Goal: Task Accomplishment & Management: Complete application form

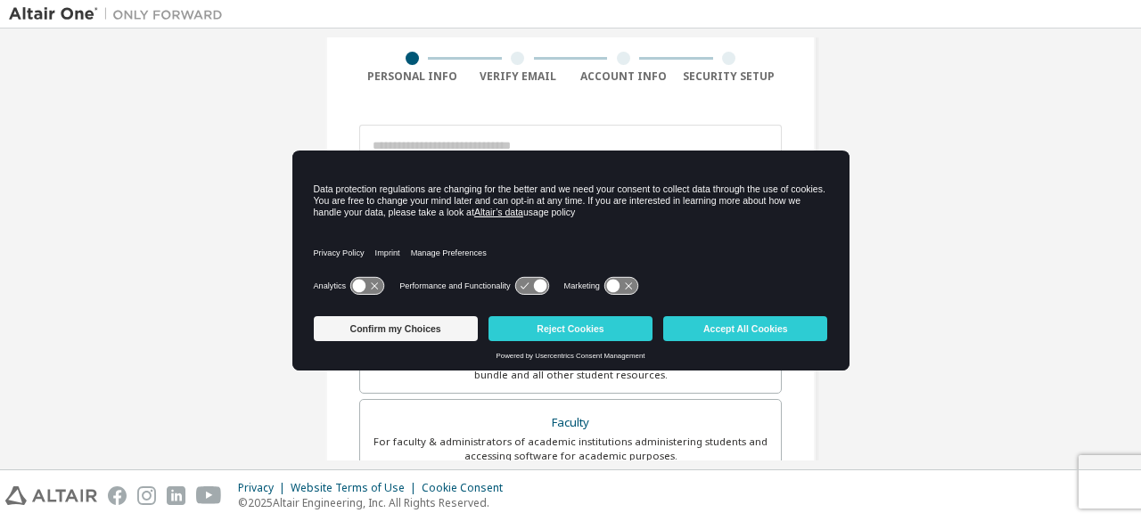
scroll to position [404, 0]
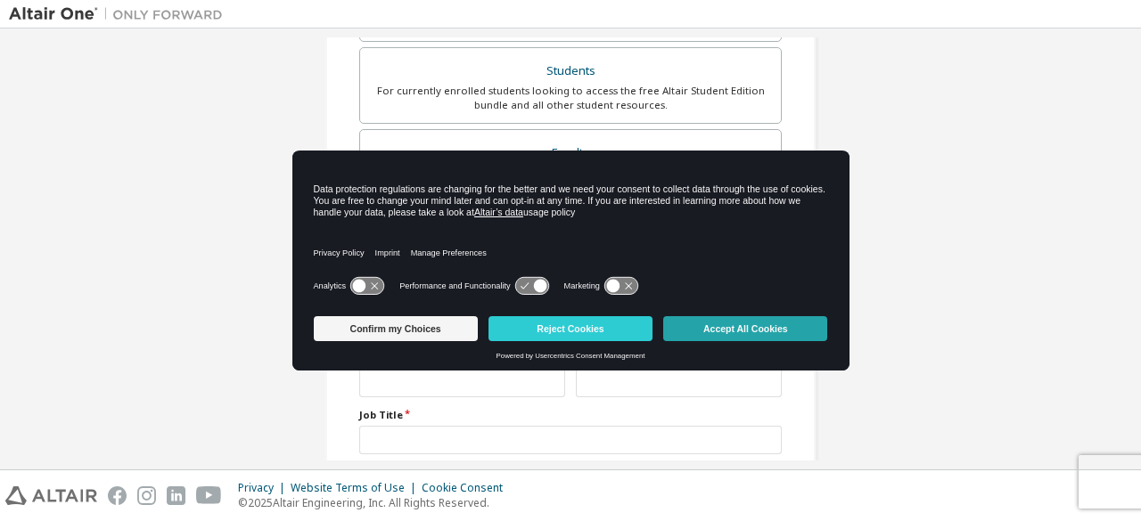
click at [736, 325] on button "Accept All Cookies" at bounding box center [745, 328] width 164 height 25
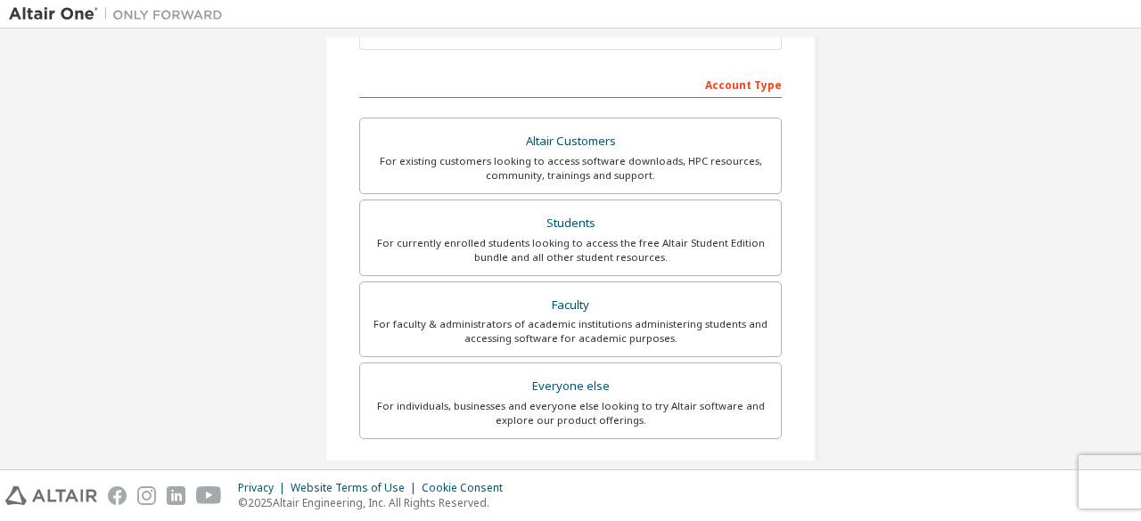
scroll to position [251, 0]
click at [572, 231] on div "Students" at bounding box center [570, 223] width 399 height 25
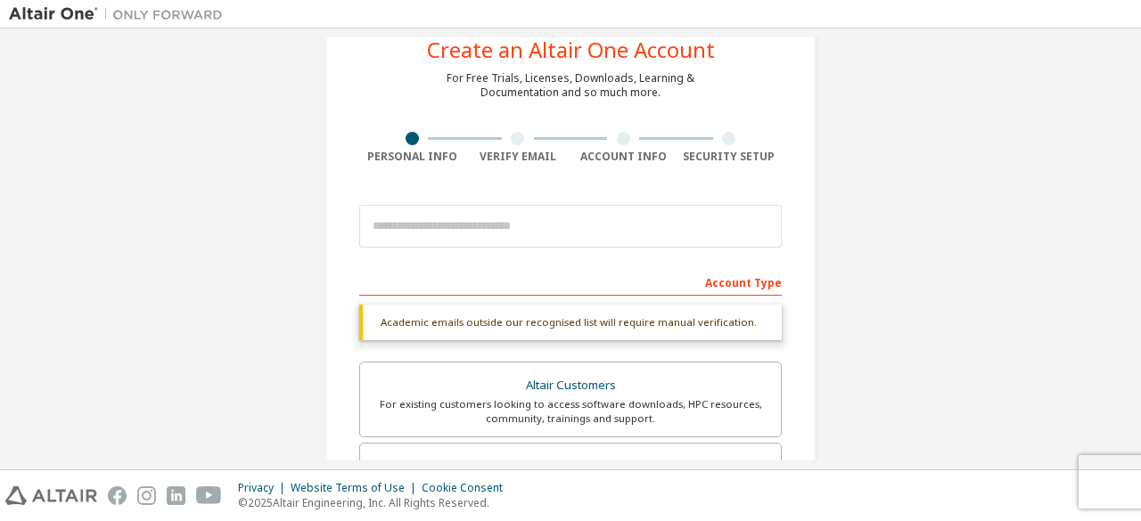
scroll to position [52, 0]
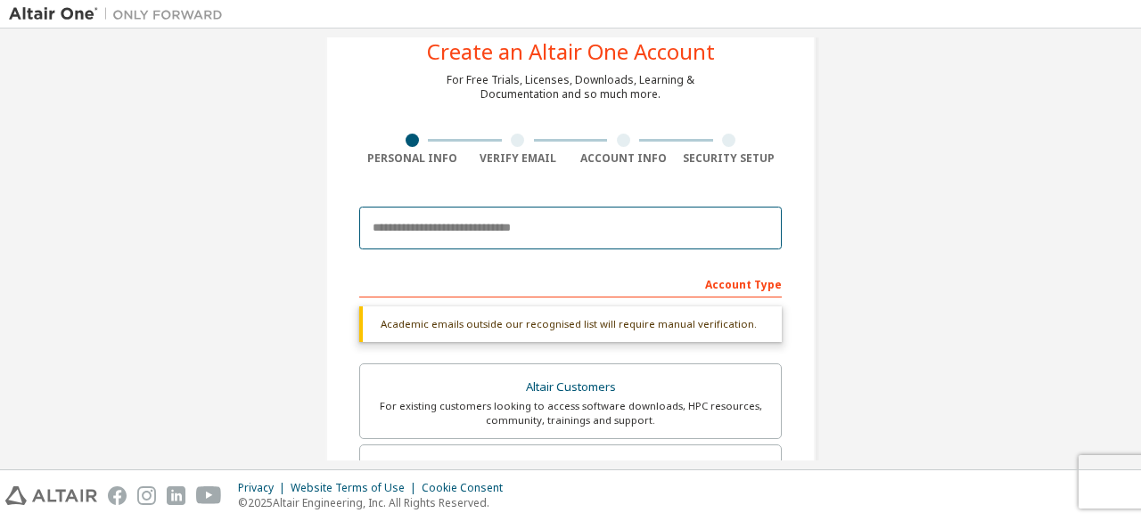
click at [542, 226] on input "email" at bounding box center [570, 228] width 423 height 43
type input "**********"
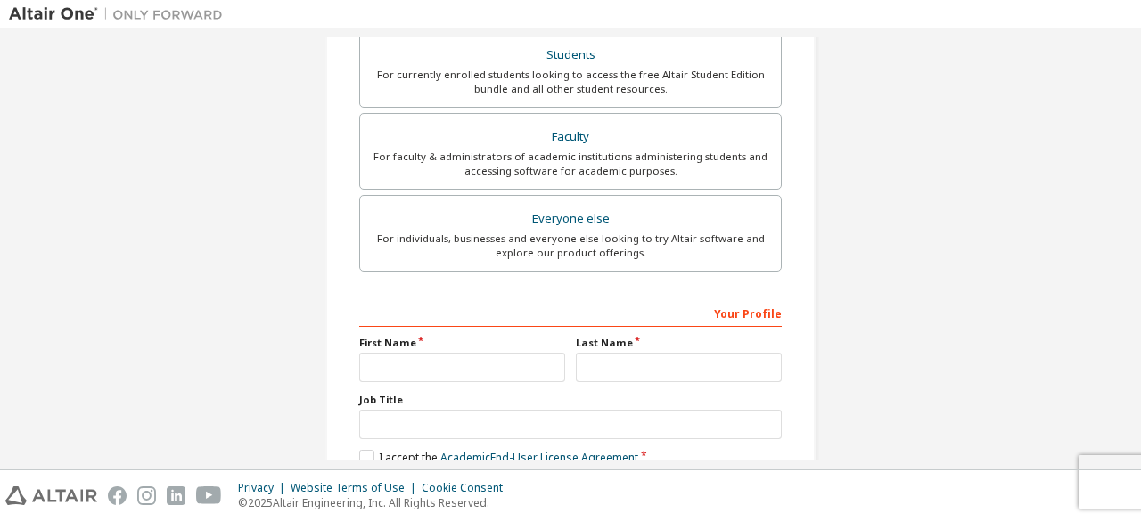
scroll to position [465, 0]
click at [501, 372] on input "text" at bounding box center [462, 367] width 206 height 29
type input "******"
click at [638, 353] on input "text" at bounding box center [679, 367] width 206 height 29
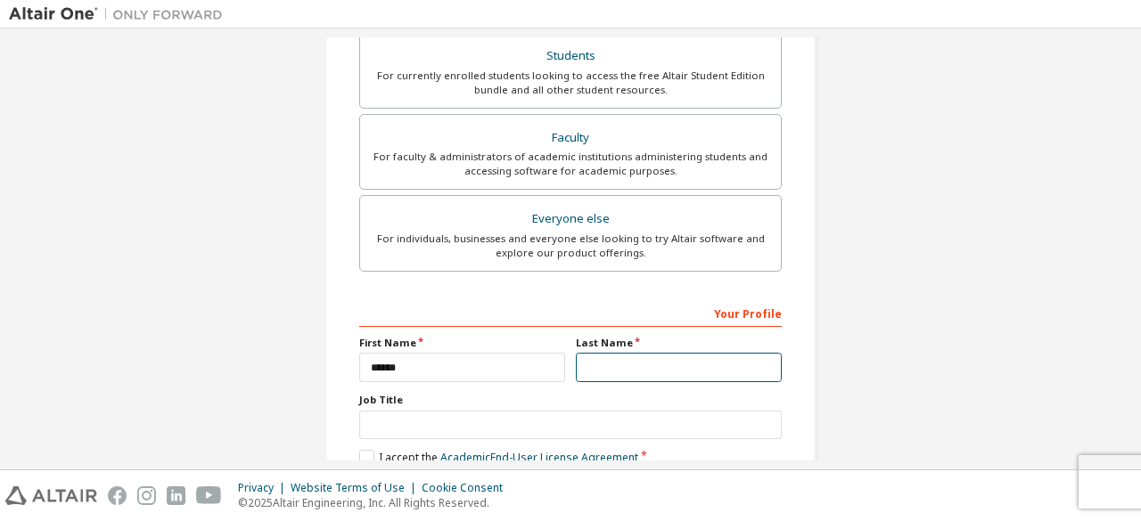
type input "********"
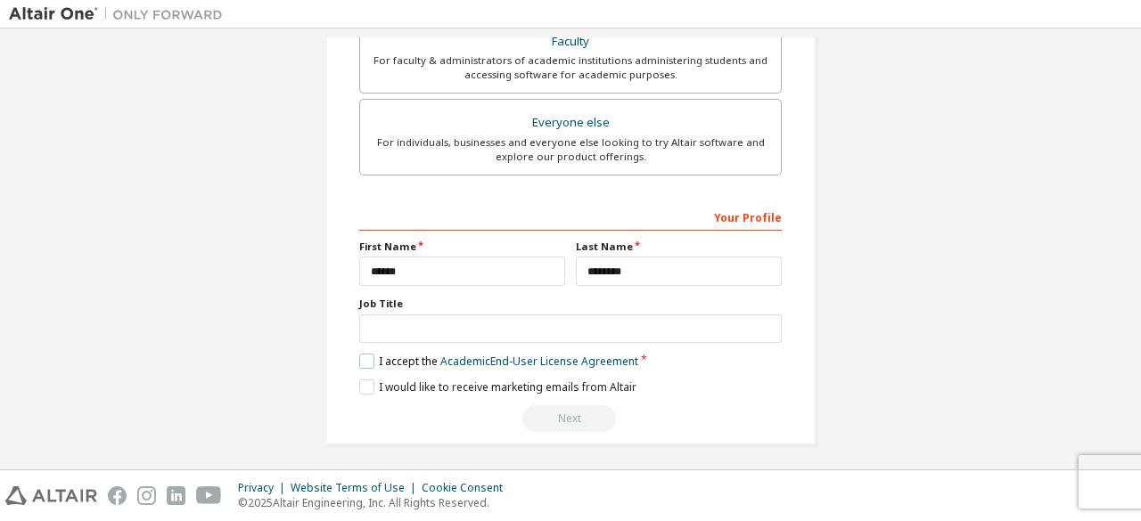
click at [373, 354] on label "I accept the Academic End-User License Agreement" at bounding box center [498, 361] width 279 height 15
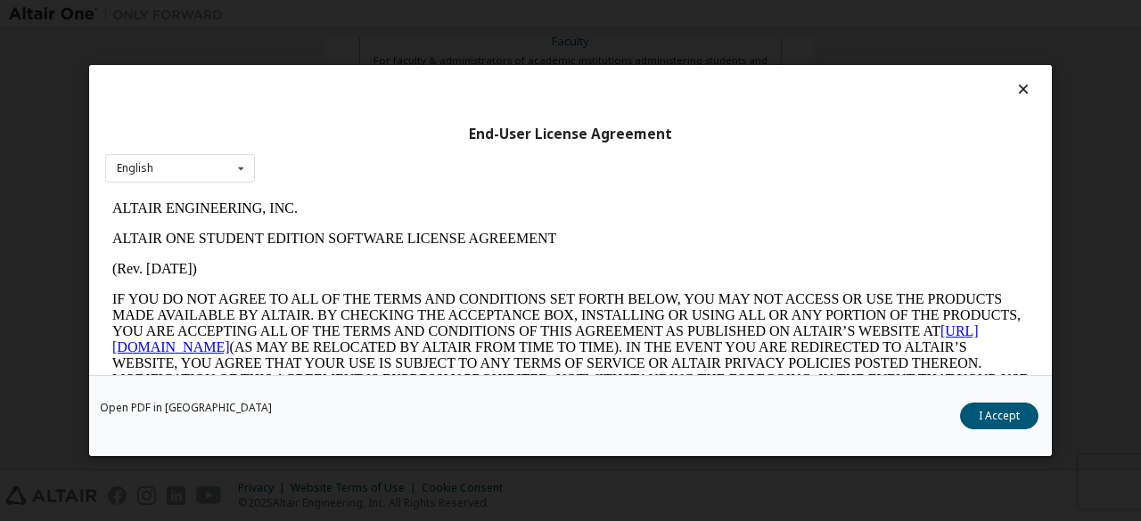
scroll to position [0, 0]
click at [1019, 413] on button "I Accept" at bounding box center [999, 416] width 78 height 27
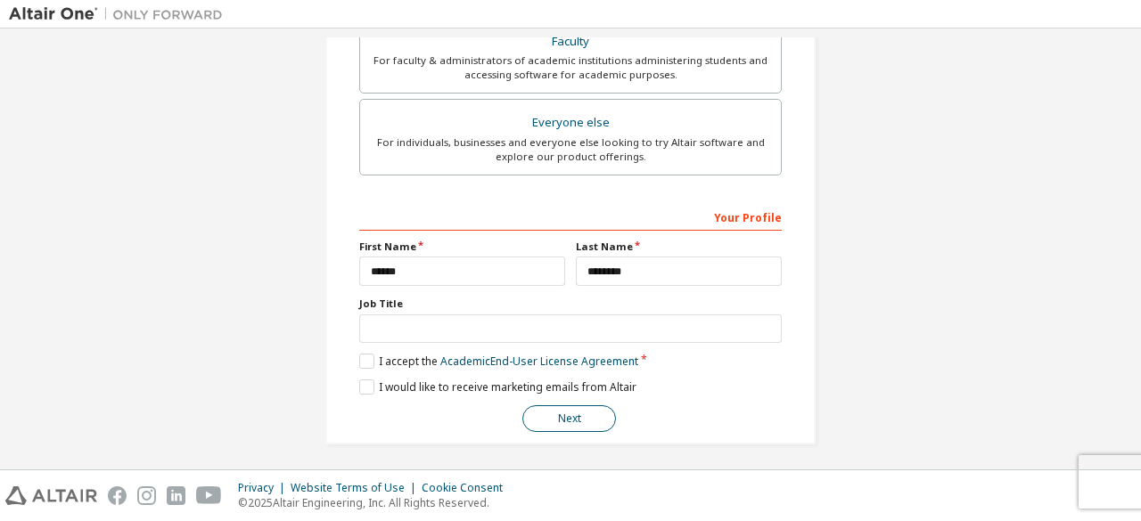
click at [592, 406] on button "Next" at bounding box center [569, 419] width 94 height 27
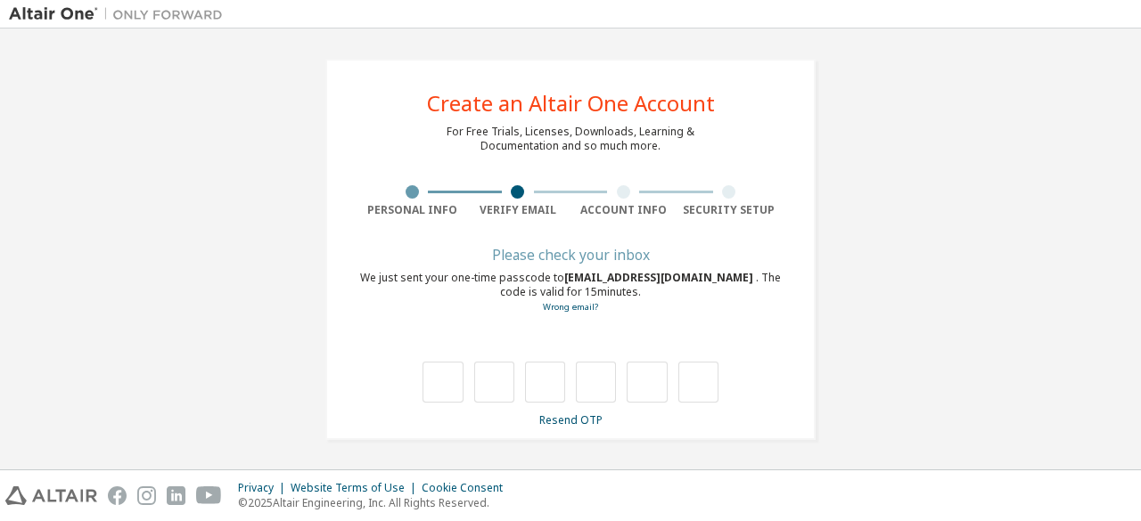
click at [459, 386] on div at bounding box center [571, 382] width 296 height 41
click at [446, 382] on input "text" at bounding box center [443, 382] width 40 height 41
type input "*"
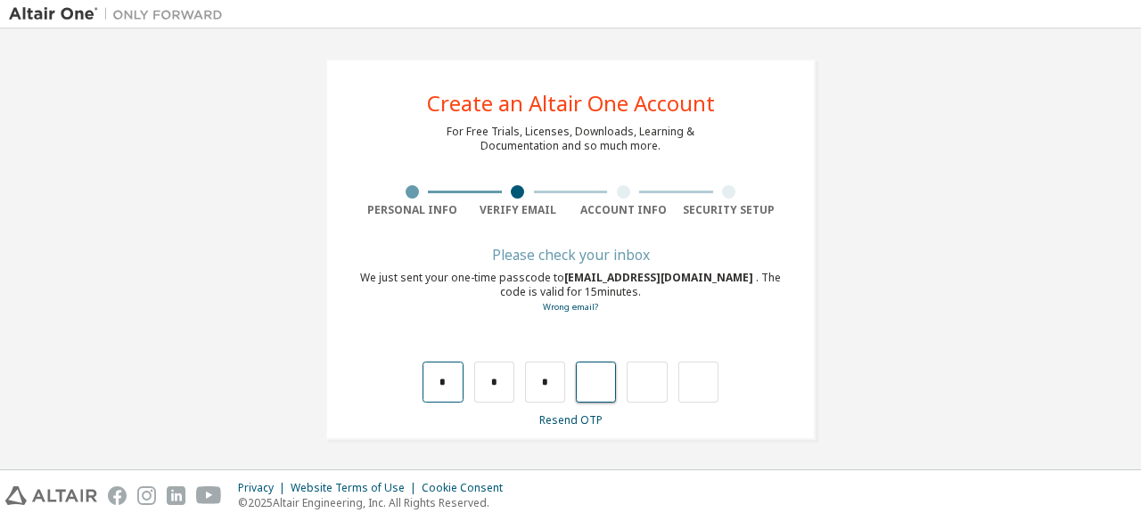
type input "*"
